Goal: Task Accomplishment & Management: Use online tool/utility

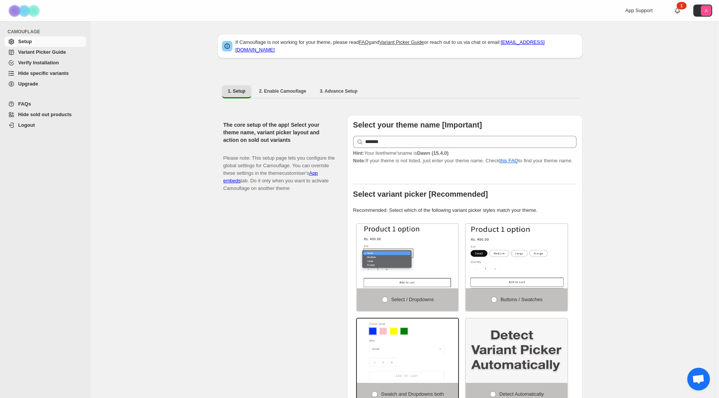
click at [36, 126] on span "Logout" at bounding box center [51, 125] width 67 height 8
click at [292, 88] on span "2. Enable Camouflage" at bounding box center [282, 91] width 47 height 6
select select "**********"
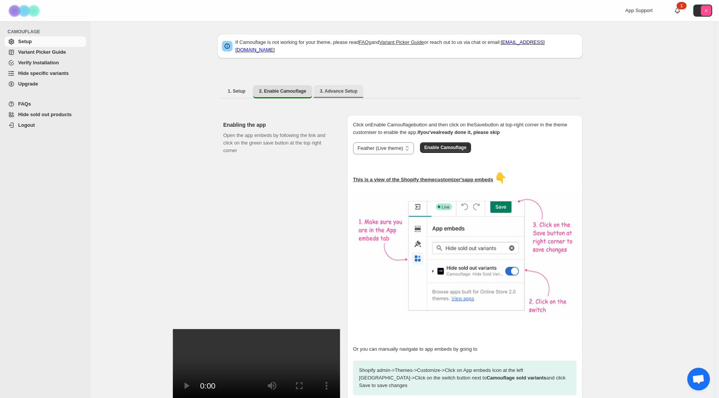
click at [335, 88] on span "3. Advance Setup" at bounding box center [339, 91] width 38 height 6
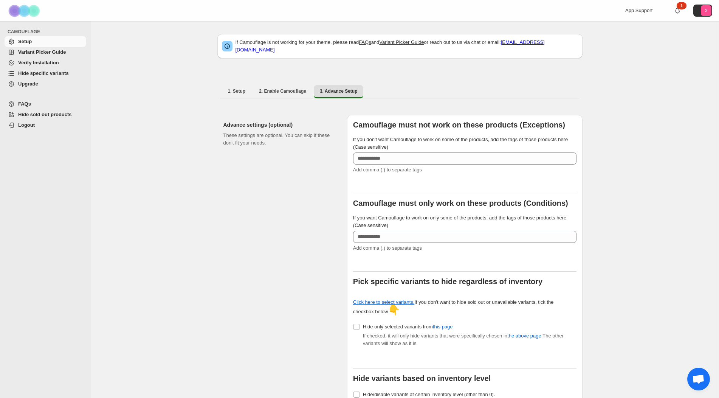
click at [47, 53] on span "Variant Picker Guide" at bounding box center [42, 52] width 48 height 6
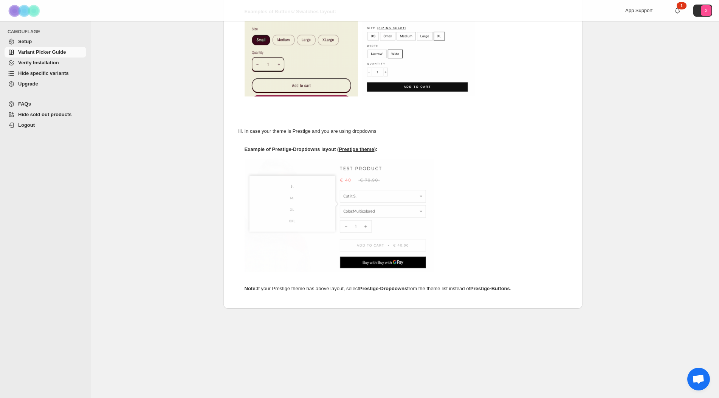
scroll to position [329, 0]
click at [33, 62] on span "Verify Installation" at bounding box center [38, 63] width 41 height 6
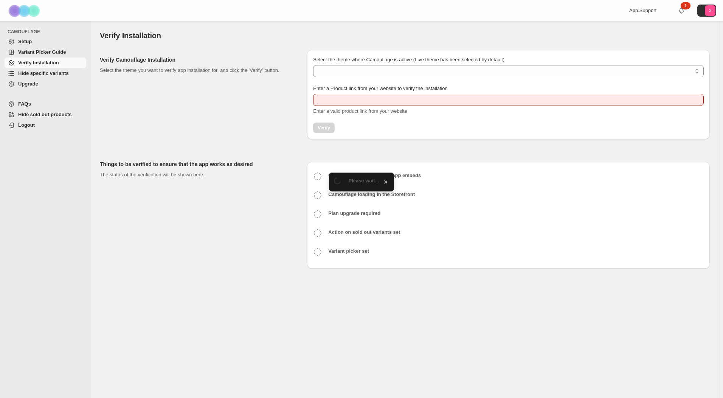
type input "**********"
select select "**********"
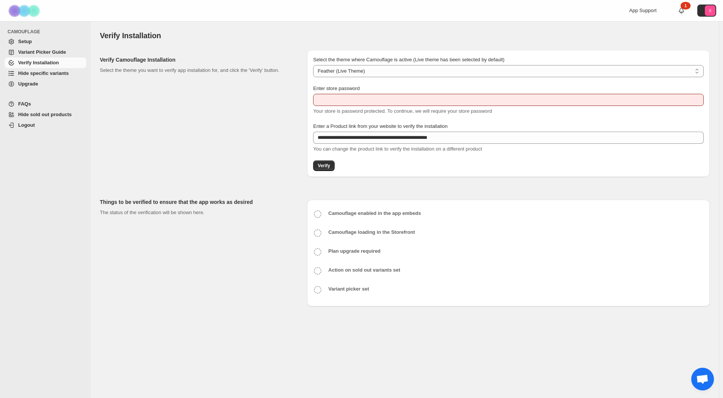
click at [30, 74] on span "Hide specific variants" at bounding box center [43, 73] width 51 height 6
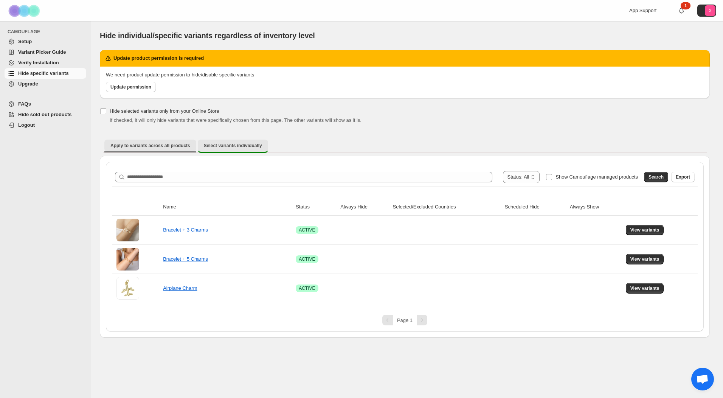
click at [172, 143] on span "Apply to variants across all products" at bounding box center [150, 146] width 80 height 6
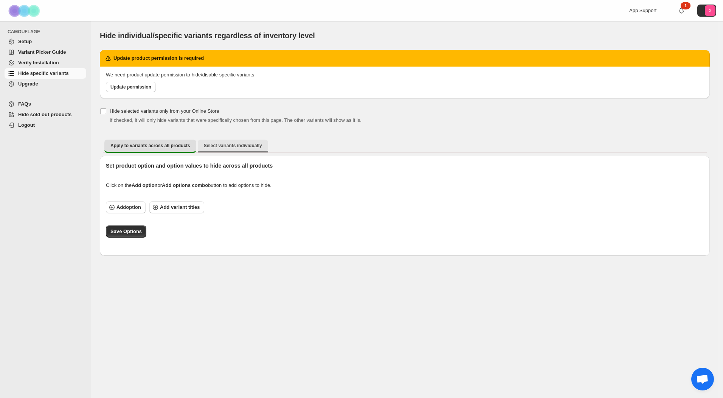
click at [207, 145] on span "Select variants individually" at bounding box center [233, 146] width 58 height 6
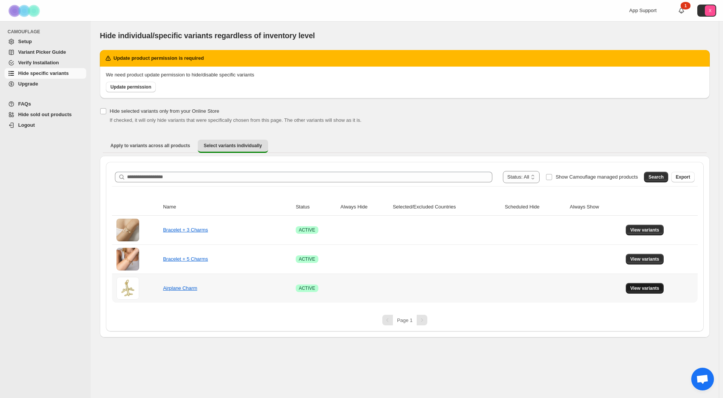
click at [636, 287] on span "View variants" at bounding box center [644, 288] width 29 height 6
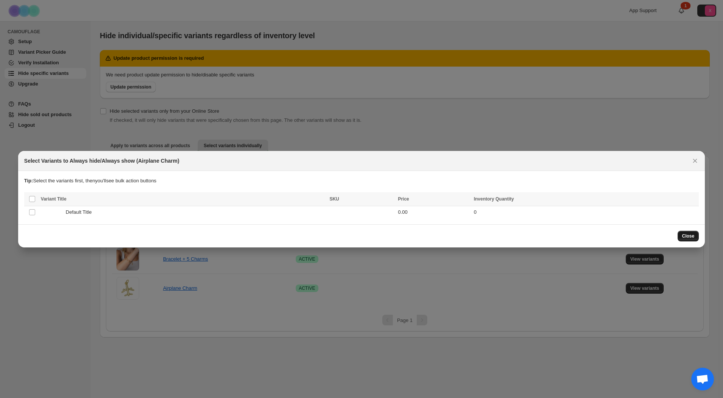
click at [690, 237] on span "Close" at bounding box center [688, 236] width 12 height 6
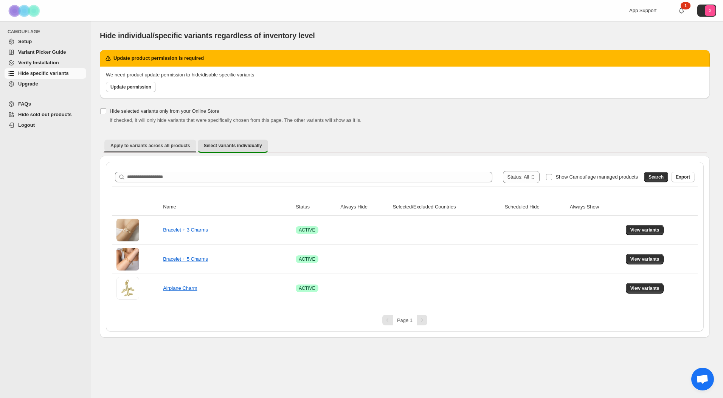
click at [167, 145] on span "Apply to variants across all products" at bounding box center [150, 146] width 80 height 6
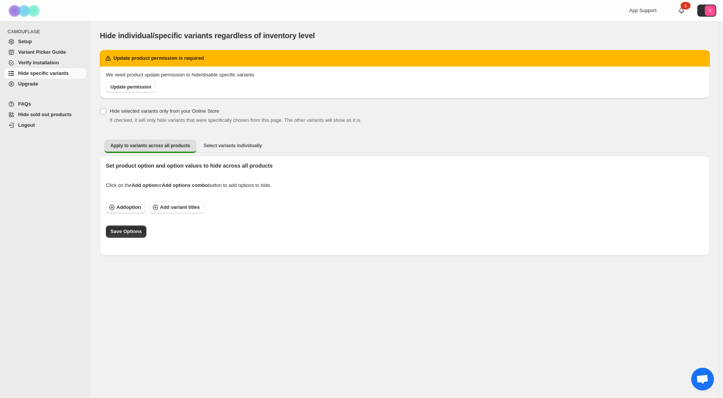
click at [129, 207] on span "Add option" at bounding box center [128, 207] width 25 height 8
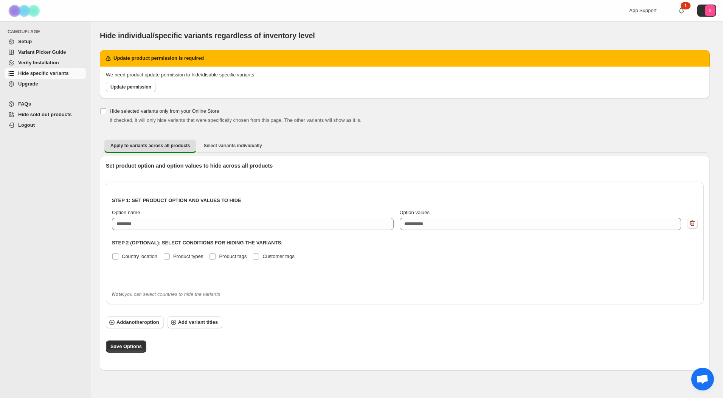
click at [36, 85] on span "Upgrade" at bounding box center [28, 84] width 20 height 6
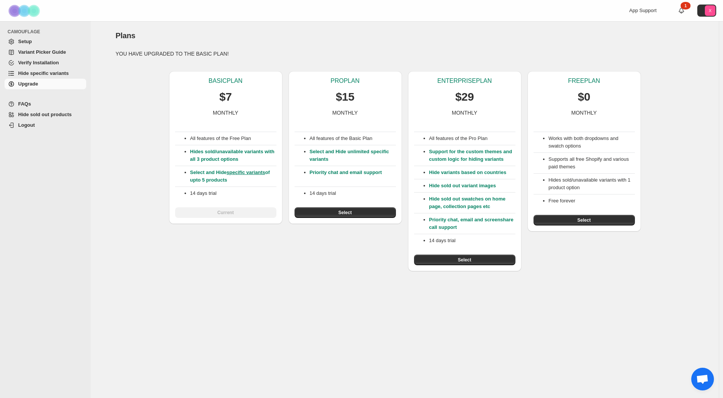
click at [645, 14] on div "App Support" at bounding box center [647, 11] width 36 height 8
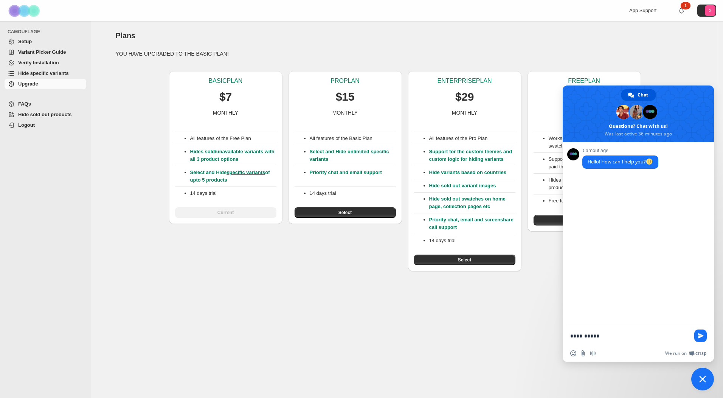
type textarea "**********"
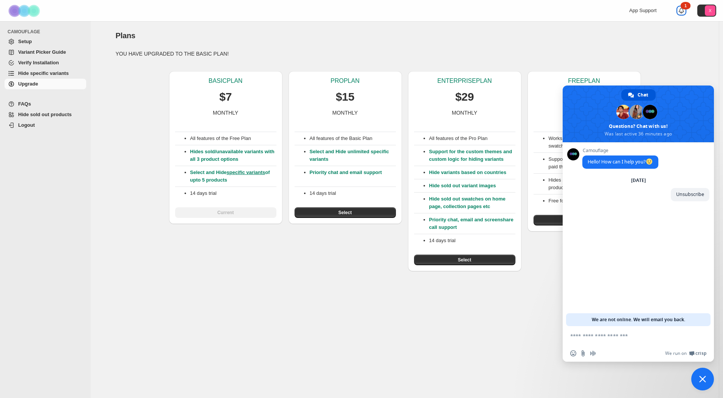
click at [682, 11] on icon at bounding box center [681, 11] width 8 height 8
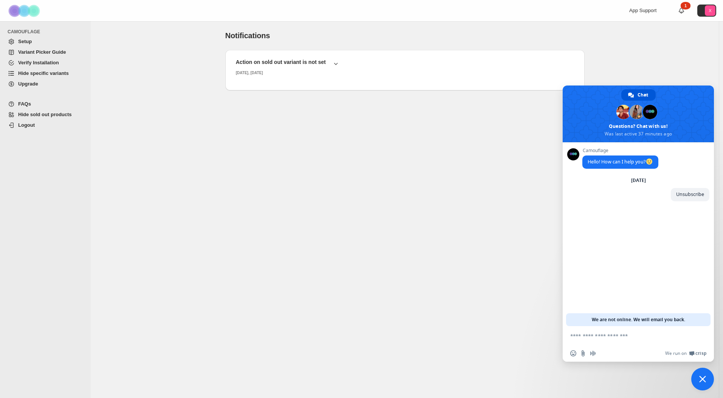
click at [701, 380] on span "Close chat" at bounding box center [702, 378] width 7 height 7
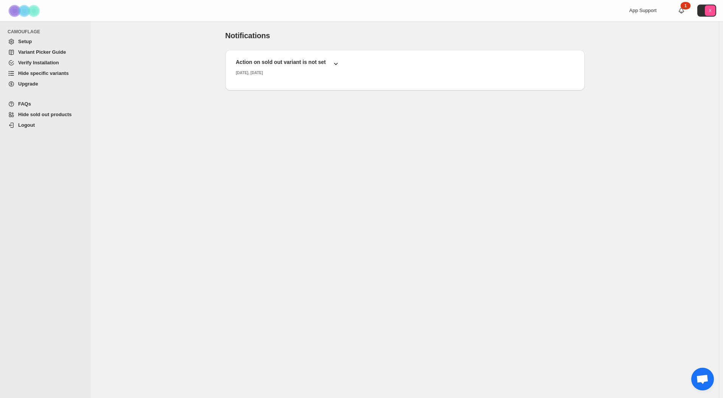
click at [332, 64] on icon "button" at bounding box center [336, 64] width 8 height 8
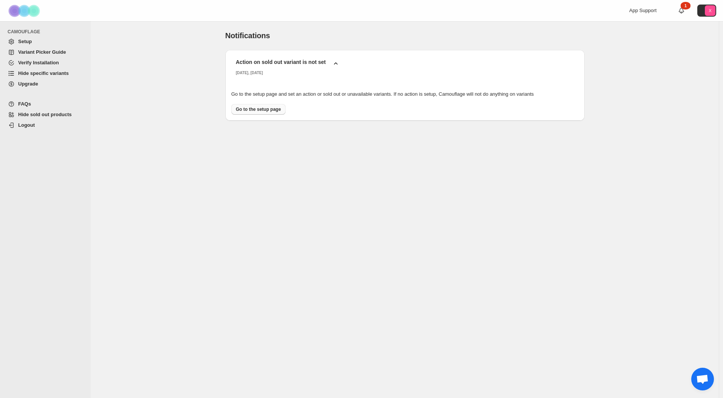
click at [257, 110] on span "Go to the setup page" at bounding box center [258, 109] width 45 height 6
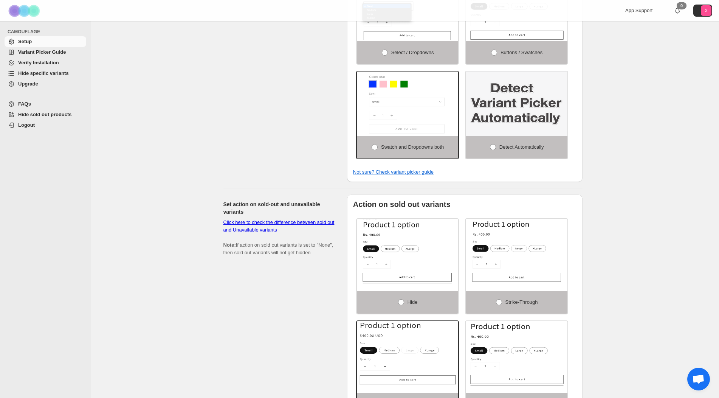
scroll to position [265, 0]
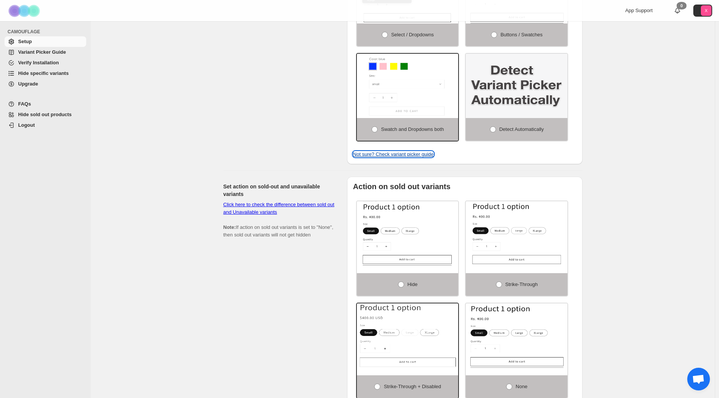
click at [384, 151] on link "Not sure? Check variant picker guide" at bounding box center [393, 154] width 81 height 6
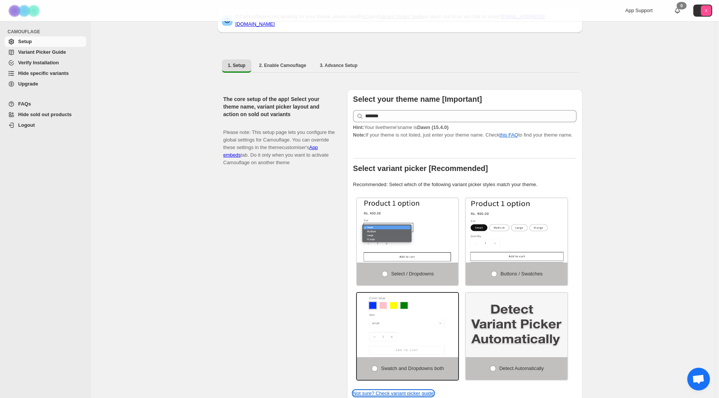
scroll to position [0, 0]
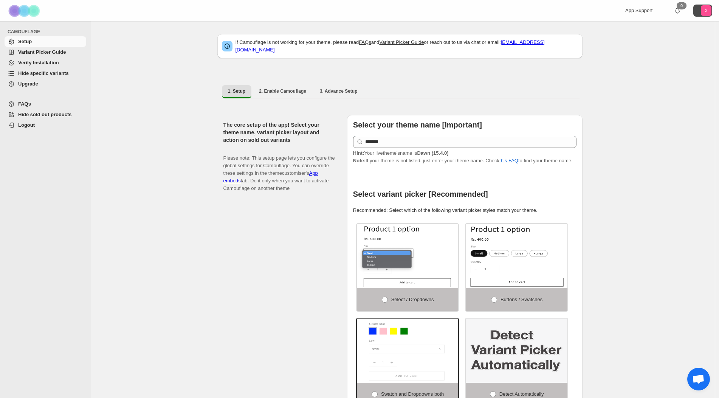
click at [707, 12] on icon "X" at bounding box center [706, 10] width 11 height 11
click at [676, 30] on span "[DOMAIN_NAME]" at bounding box center [691, 32] width 39 height 6
click at [28, 127] on span "Logout" at bounding box center [26, 125] width 17 height 6
